Goal: Navigation & Orientation: Find specific page/section

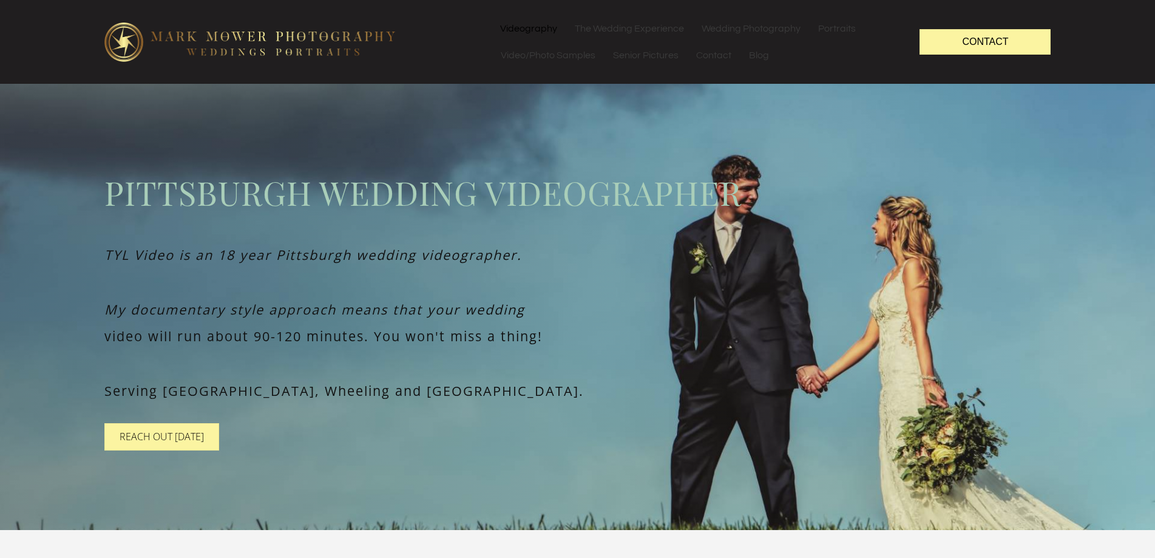
click at [541, 29] on link "Videography" at bounding box center [528, 28] width 74 height 27
click at [744, 32] on link "Wedding Photography" at bounding box center [751, 28] width 116 height 27
